Goal: Task Accomplishment & Management: Manage account settings

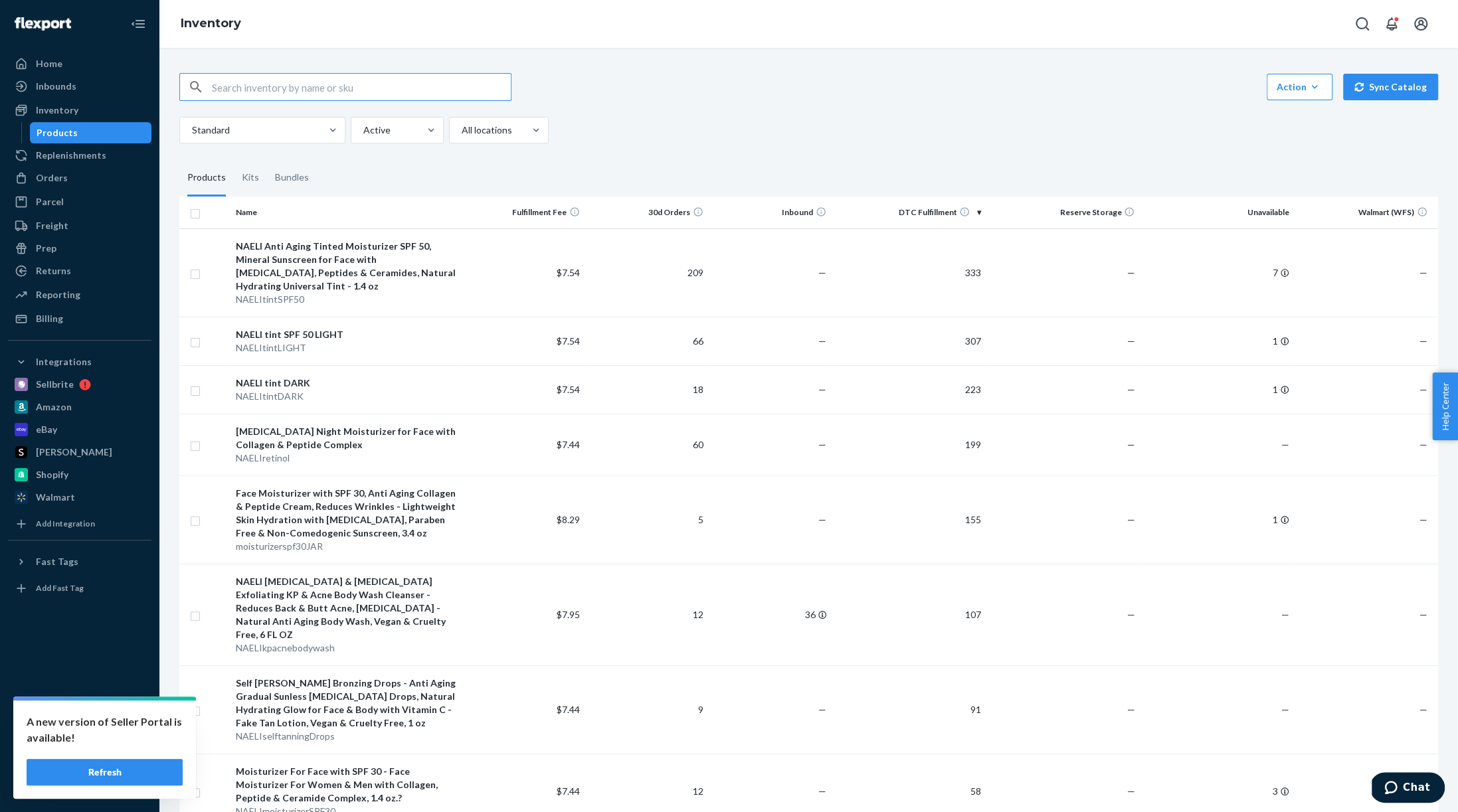
scroll to position [201, 0]
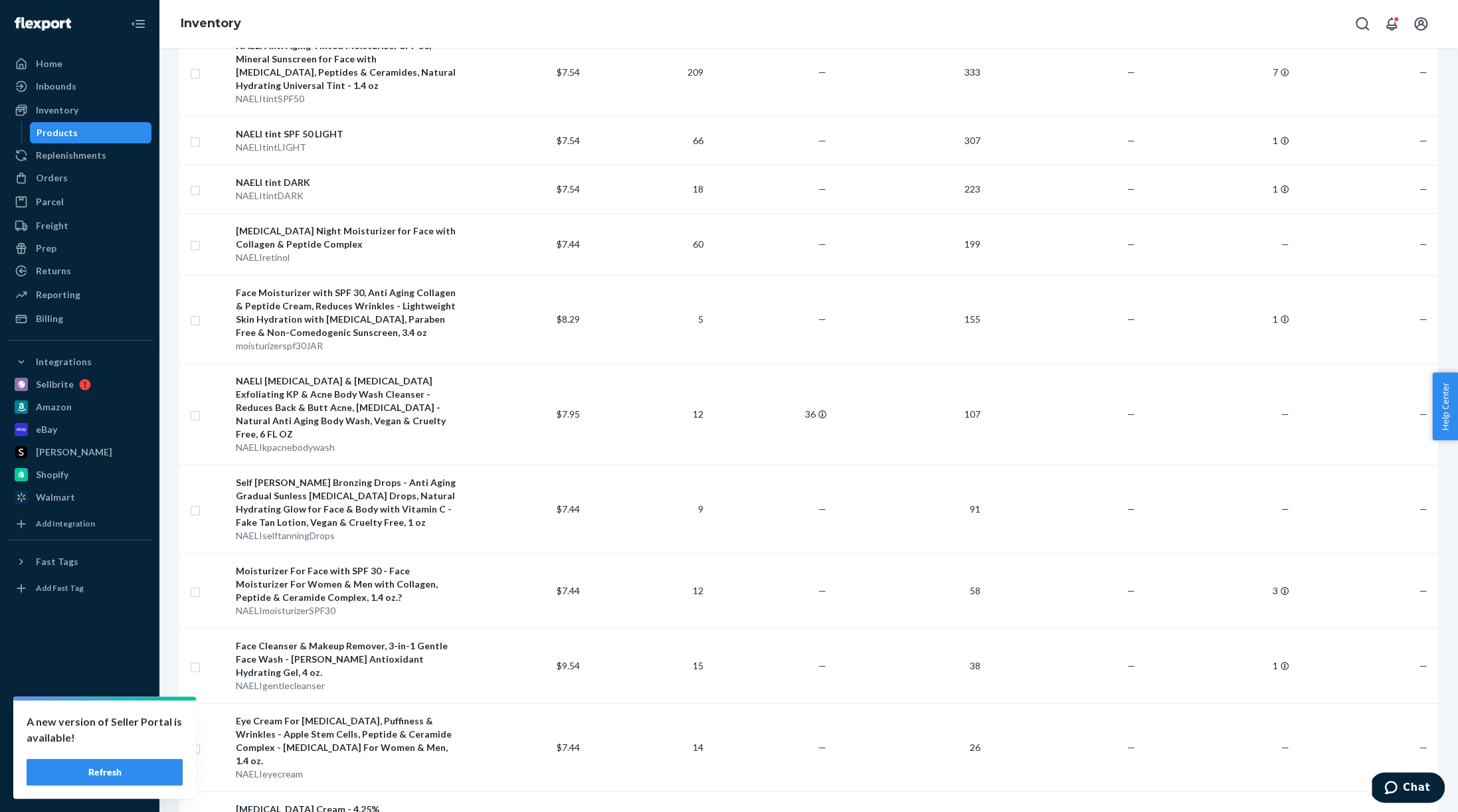
click at [96, 773] on button "Refresh" at bounding box center [104, 772] width 156 height 26
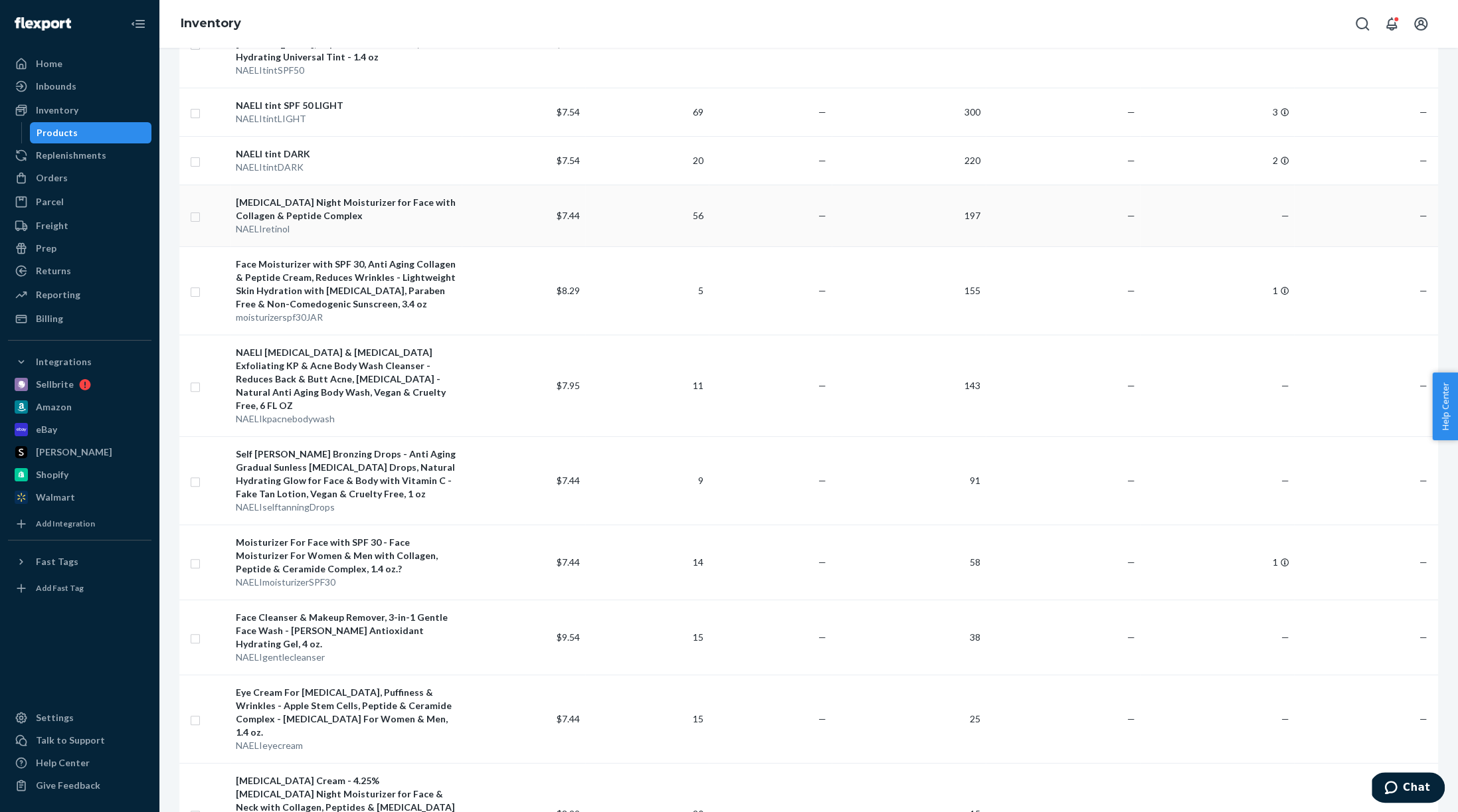
scroll to position [231, 0]
click at [64, 172] on div "Orders" at bounding box center [52, 178] width 32 height 13
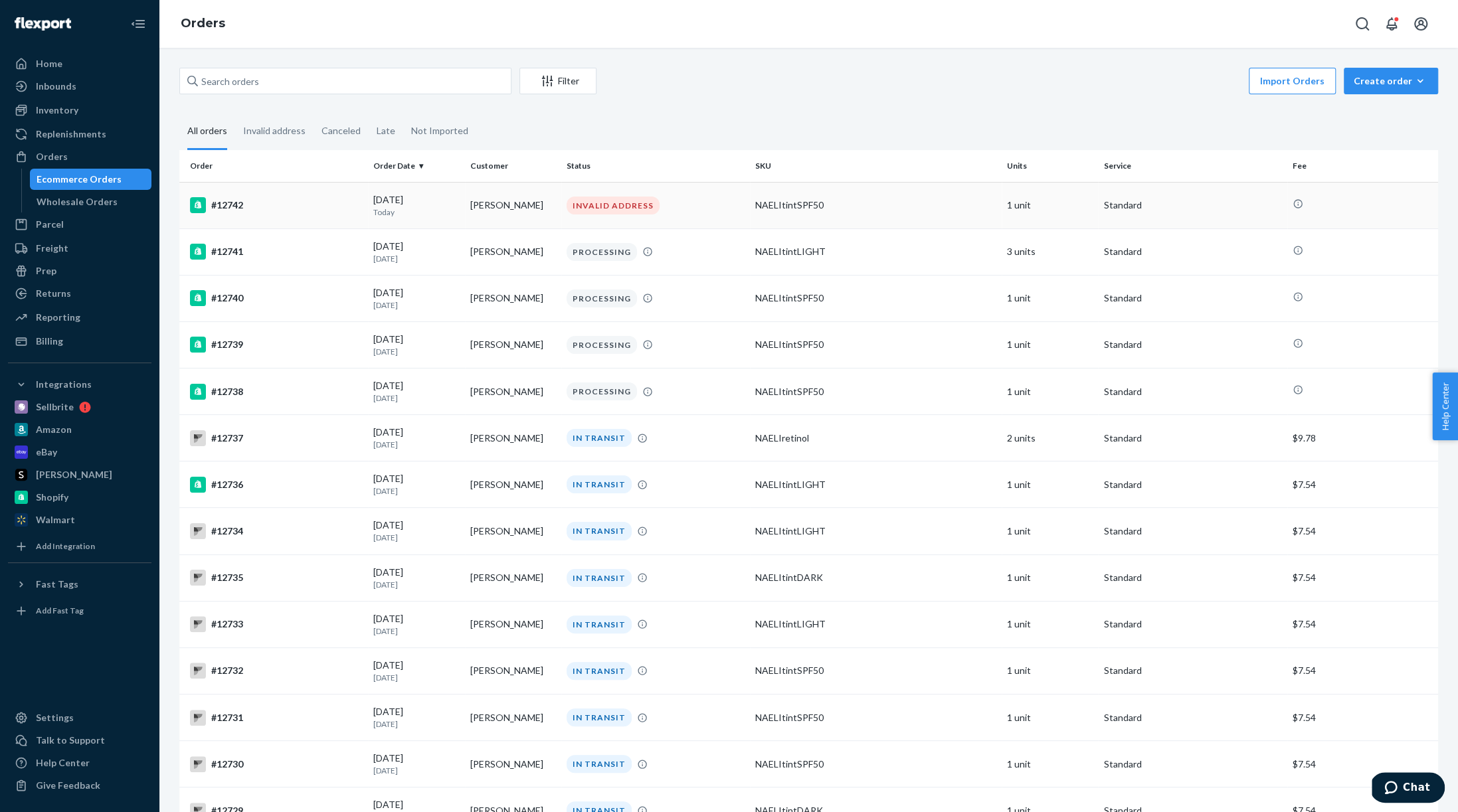
click at [327, 209] on div "#12742" at bounding box center [276, 205] width 172 height 16
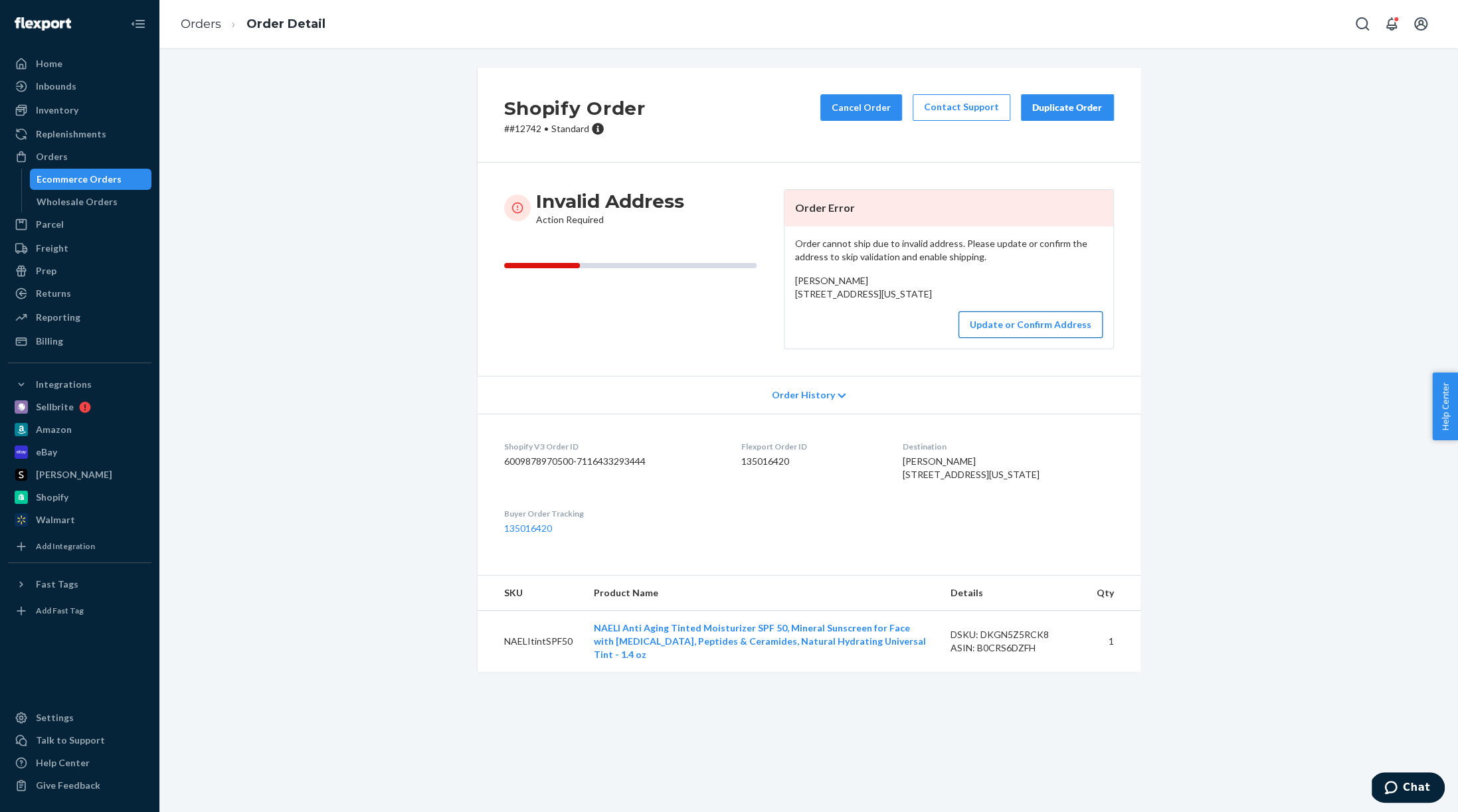
click at [996, 338] on button "Update or Confirm Address" at bounding box center [1030, 324] width 144 height 26
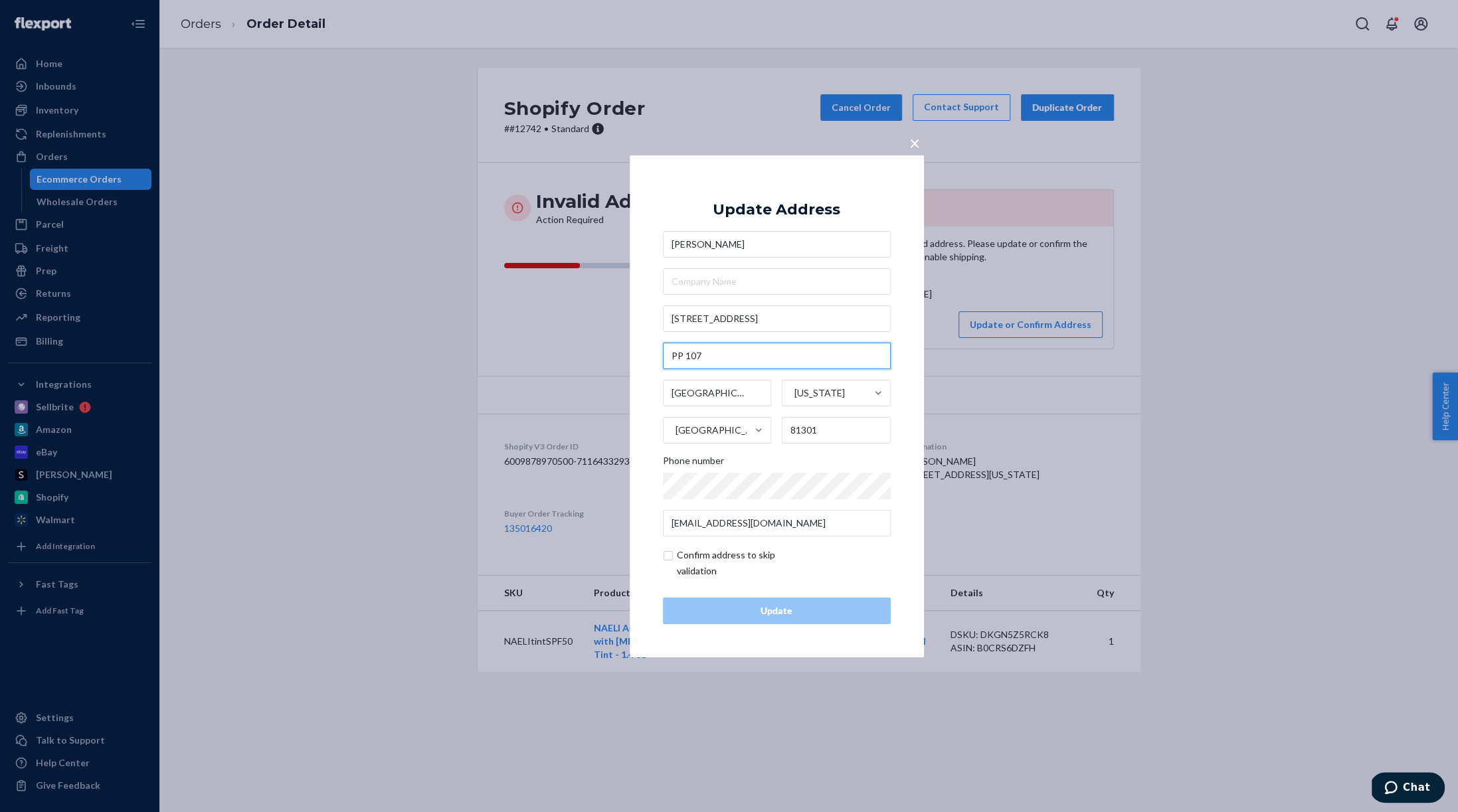
click at [760, 355] on input "PP 107" at bounding box center [777, 356] width 228 height 26
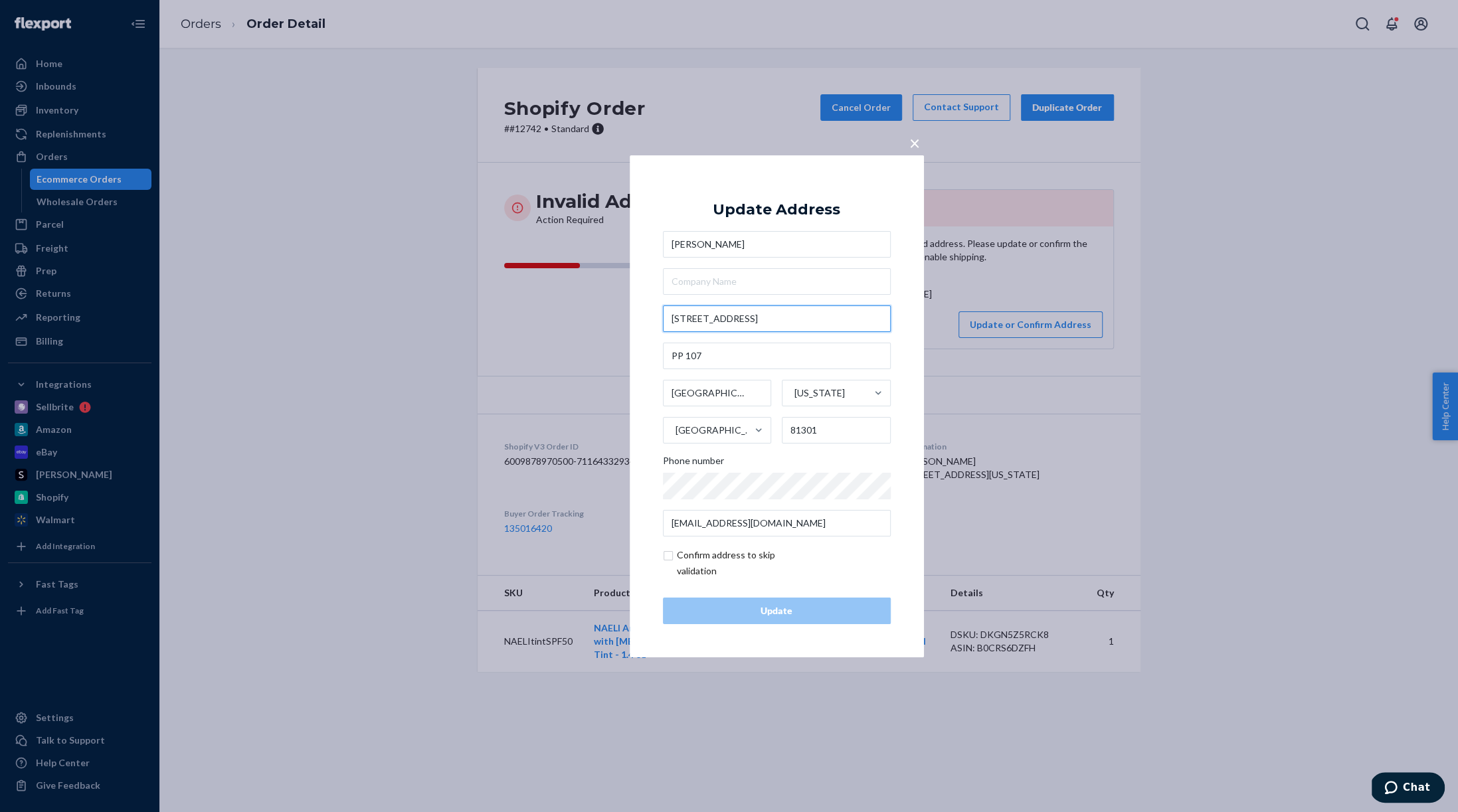
click at [761, 321] on input "545 Skiiers Place" at bounding box center [777, 318] width 228 height 26
click at [761, 321] on input "545 Skiiers Place" at bounding box center [777, 318] width 228 height 26
type input "545 Skiiers Place"
type input "Colorado"
click at [731, 323] on input "Skier Pl" at bounding box center [777, 318] width 228 height 26
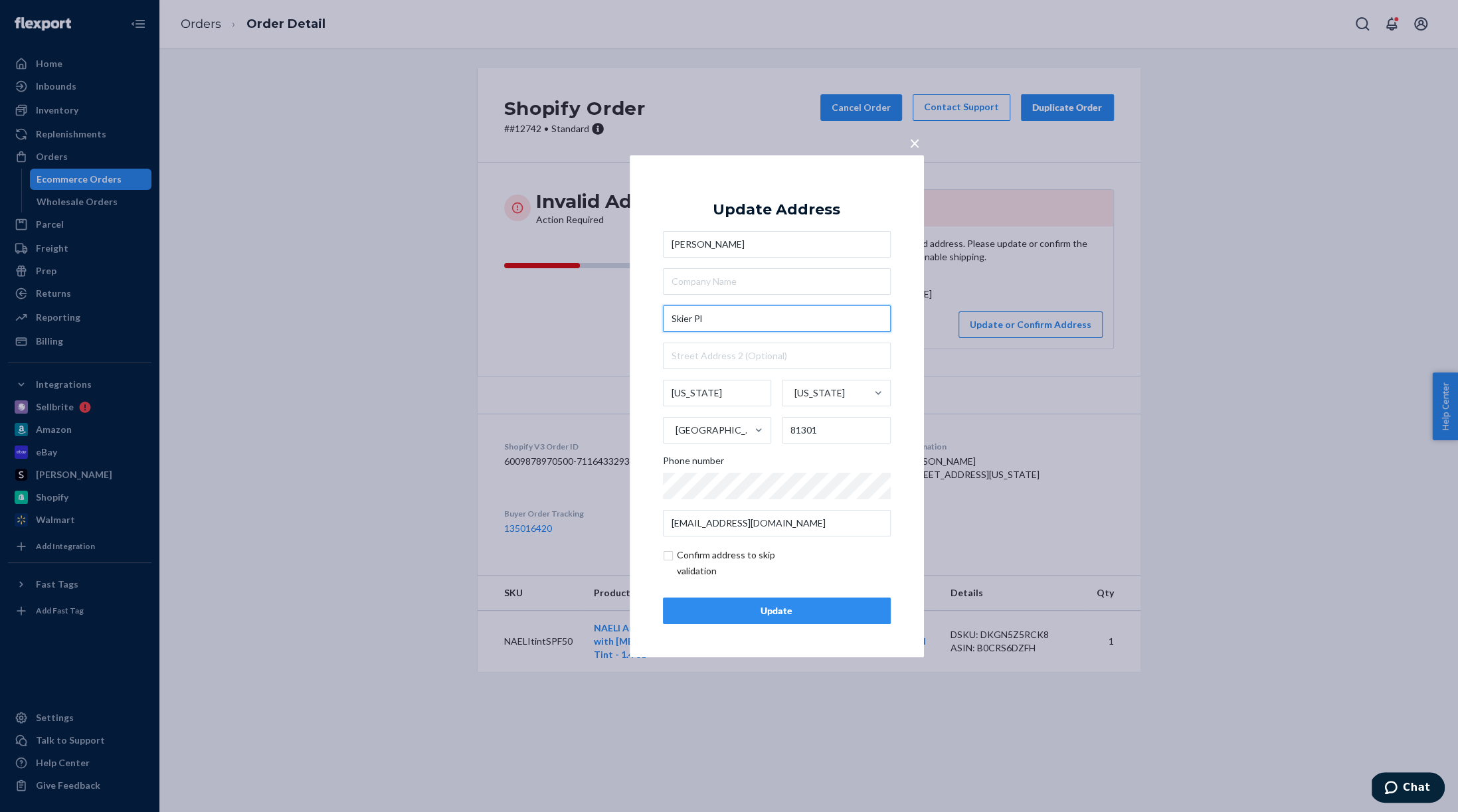
click at [671, 318] on input "Skier Pl" at bounding box center [777, 318] width 228 height 26
type input "545 Skier Pl"
click at [648, 293] on div "× Update Address Ivelisse Ledbetter 545 Skier Pl 545 Skier Place, Durango, CO, …" at bounding box center [776, 405] width 294 height 502
click at [698, 353] on input "text" at bounding box center [777, 356] width 228 height 26
paste input "PP 107"
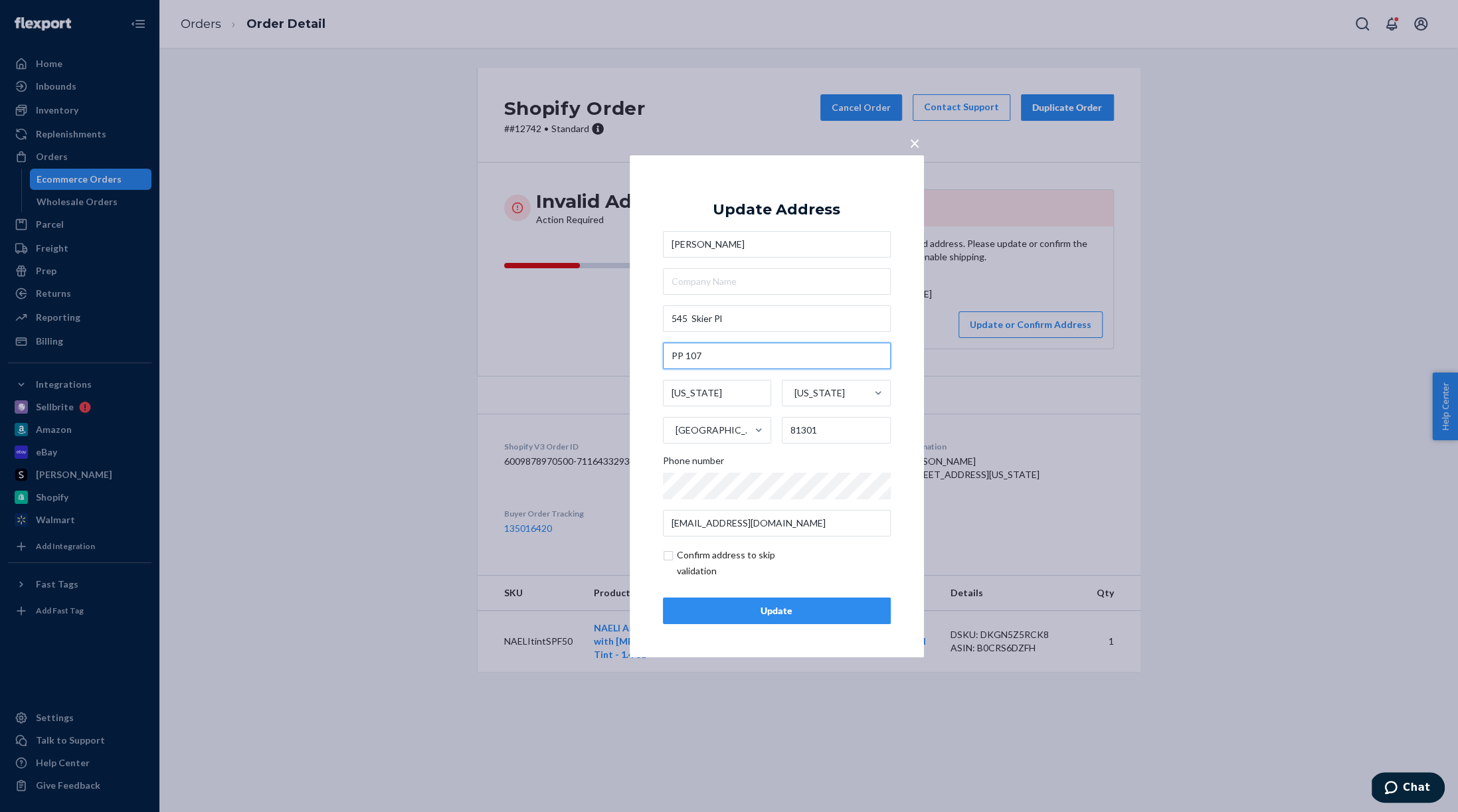
type input "PP 107"
click at [809, 608] on div "Update" at bounding box center [776, 610] width 205 height 13
